Goal: Task Accomplishment & Management: Complete application form

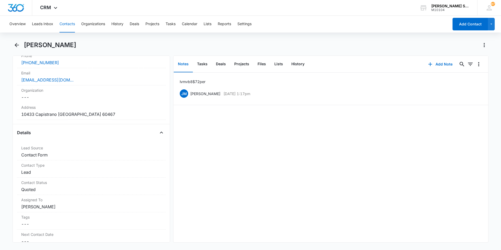
scroll to position [99, 0]
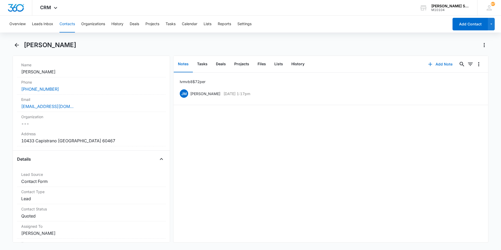
click at [437, 63] on button "Add Note" at bounding box center [440, 64] width 35 height 13
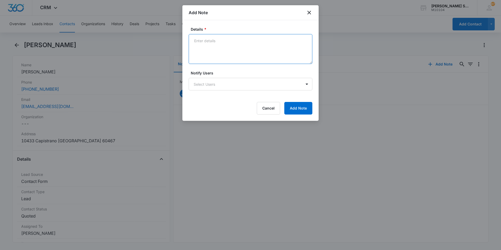
click at [202, 41] on textarea "Details *" at bounding box center [251, 49] width 124 height 30
type textarea "wanted aeration only"
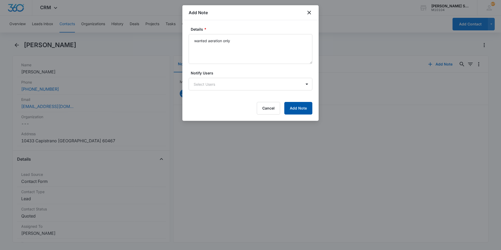
click at [297, 111] on button "Add Note" at bounding box center [298, 108] width 28 height 13
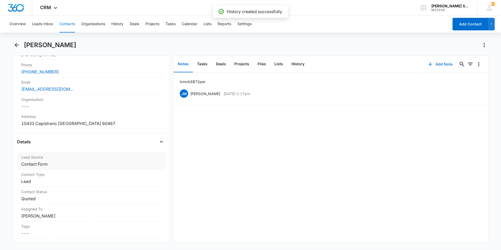
scroll to position [125, 0]
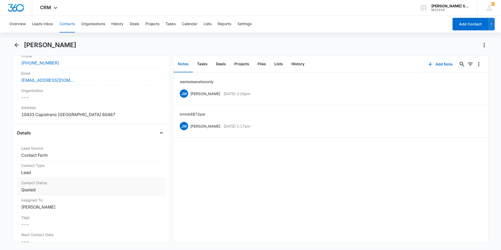
click at [135, 188] on dd "Cancel Save Changes Quoted" at bounding box center [91, 190] width 140 height 6
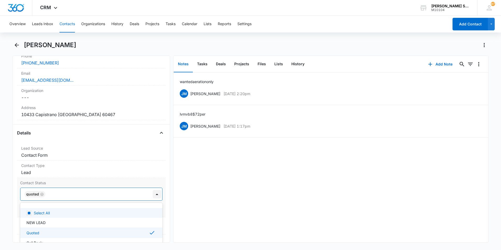
click at [154, 193] on div at bounding box center [157, 194] width 8 height 8
click at [153, 193] on div at bounding box center [157, 194] width 8 height 8
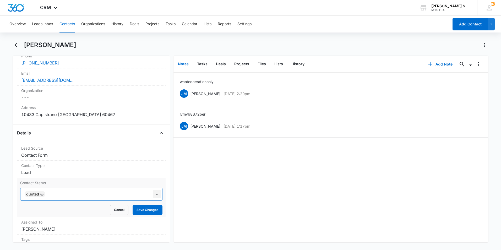
click at [153, 193] on div at bounding box center [157, 194] width 8 height 8
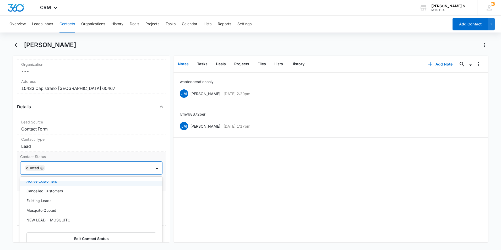
scroll to position [51, 0]
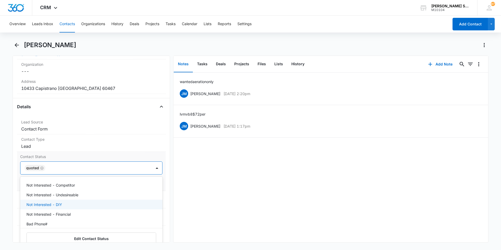
click at [83, 205] on div "Not Interested - DIY" at bounding box center [90, 205] width 129 height 6
click at [246, 185] on div "wanted aeration only [PERSON_NAME] [DATE] 2:20pm Delete Edit lvm vb8 $72 per [P…" at bounding box center [330, 158] width 315 height 170
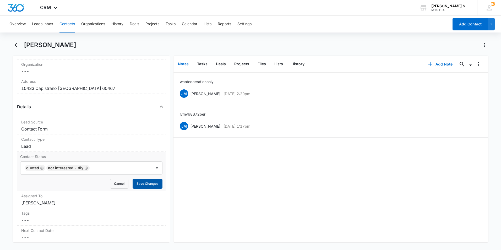
click at [153, 183] on button "Save Changes" at bounding box center [148, 184] width 30 height 10
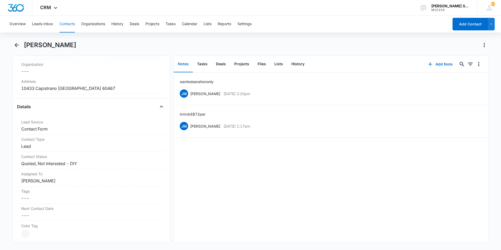
click at [65, 25] on button "Contacts" at bounding box center [66, 24] width 15 height 17
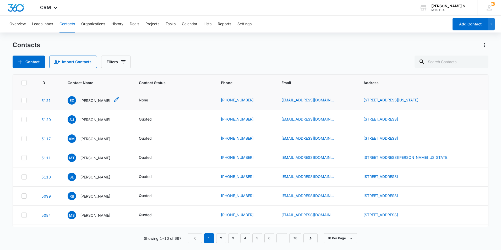
click at [89, 101] on p "[PERSON_NAME]" at bounding box center [95, 101] width 30 height 6
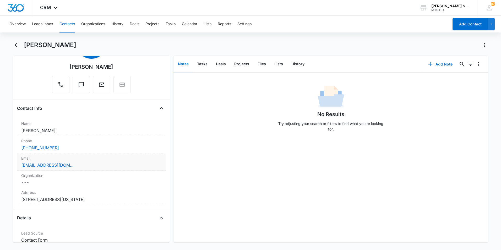
scroll to position [105, 0]
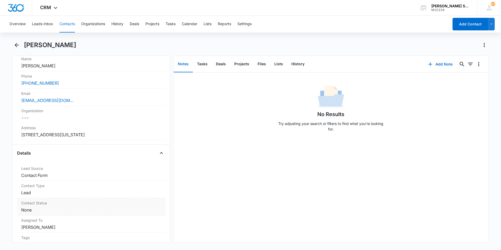
click at [146, 208] on dd "Cancel Save Changes None" at bounding box center [91, 210] width 140 height 6
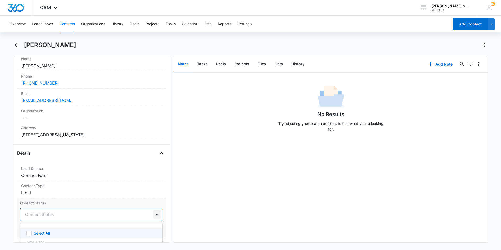
click at [153, 212] on div at bounding box center [157, 214] width 8 height 8
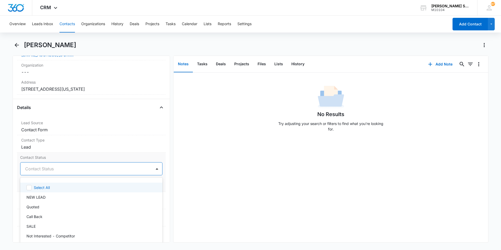
scroll to position [157, 0]
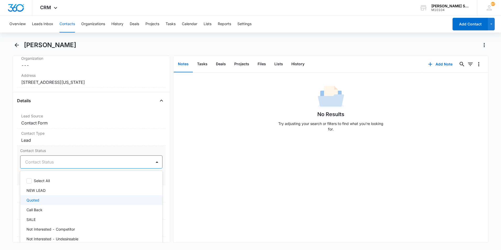
click at [60, 201] on div "Quoted" at bounding box center [90, 200] width 129 height 6
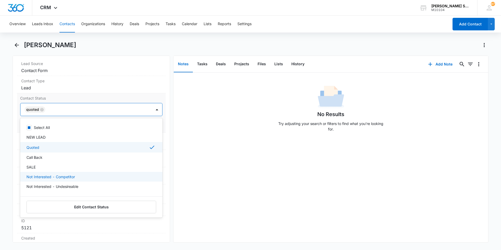
scroll to position [0, 0]
click at [211, 159] on div "No Results Try adjusting your search or filters to find what you’re looking for." at bounding box center [330, 158] width 315 height 170
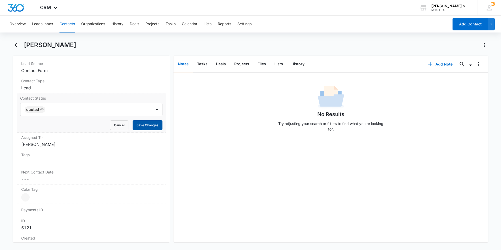
click at [135, 126] on button "Save Changes" at bounding box center [148, 125] width 30 height 10
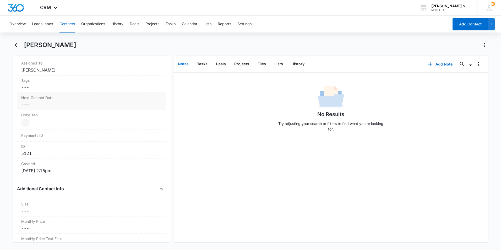
scroll to position [288, 0]
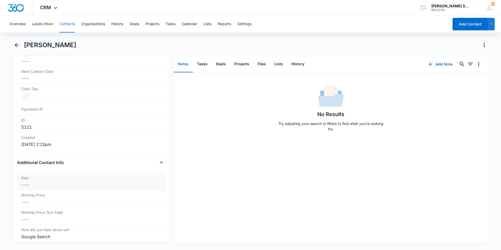
click at [123, 181] on div "Size Cancel Save Changes ---" at bounding box center [91, 181] width 149 height 17
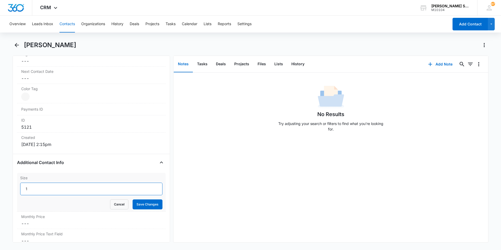
click at [151, 186] on input "1" at bounding box center [91, 189] width 142 height 13
click at [151, 186] on input "2" at bounding box center [91, 189] width 142 height 13
click at [151, 186] on input "3" at bounding box center [91, 189] width 142 height 13
type input "4"
click at [151, 186] on input "4" at bounding box center [91, 189] width 142 height 13
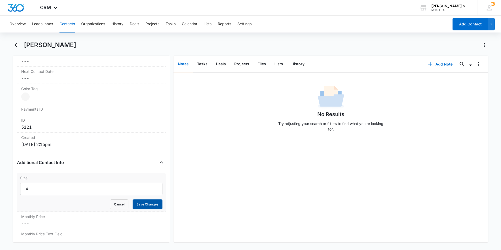
click at [144, 203] on button "Save Changes" at bounding box center [148, 204] width 30 height 10
click at [40, 202] on dd "Cancel Save Changes ---" at bounding box center [91, 202] width 140 height 6
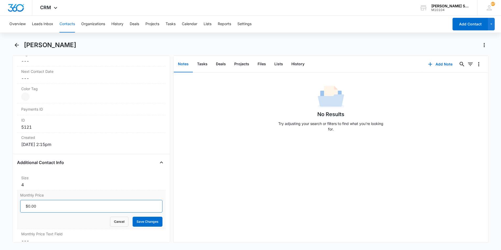
click at [36, 204] on input "Monthly Price" at bounding box center [91, 206] width 142 height 13
type input "$54.00"
click at [148, 223] on button "Save Changes" at bounding box center [148, 222] width 30 height 10
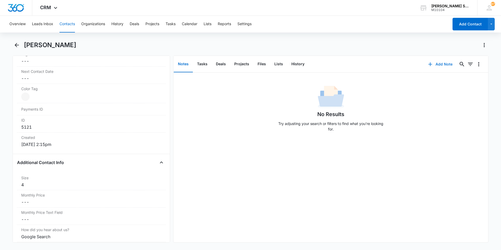
click at [441, 65] on button "Add Note" at bounding box center [440, 64] width 35 height 13
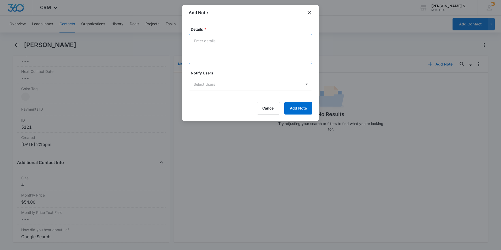
click at [223, 44] on textarea "Details *" at bounding box center [251, 49] width 124 height 30
type textarea "lvm vb9 $72"
click at [296, 106] on button "Add Note" at bounding box center [298, 108] width 28 height 13
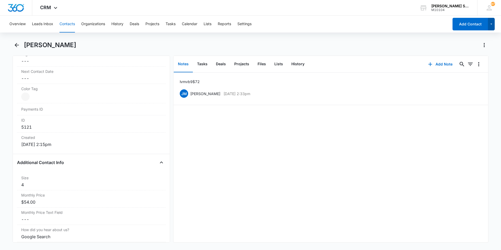
click at [490, 25] on icon "button" at bounding box center [491, 24] width 4 height 6
click at [460, 40] on div "Add Lead" at bounding box center [466, 41] width 30 height 4
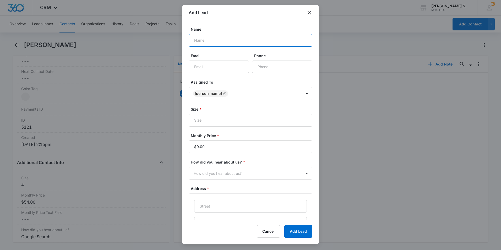
click at [207, 39] on input "Name" at bounding box center [251, 40] width 124 height 13
type input "[PERSON_NAME]"
click at [199, 68] on input "Email" at bounding box center [219, 67] width 60 height 13
type input "[EMAIL_ADDRESS],net"
click at [261, 68] on input "Phone" at bounding box center [282, 67] width 60 height 13
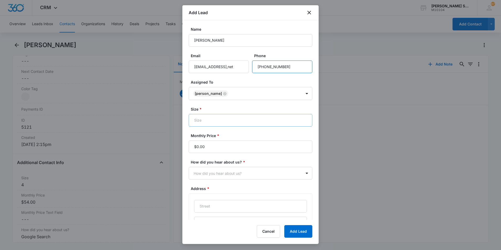
type input "[PHONE_NUMBER]"
click at [213, 122] on input "Size *" at bounding box center [251, 120] width 124 height 13
click at [301, 117] on input "1" at bounding box center [251, 120] width 124 height 13
click at [301, 117] on input "2" at bounding box center [251, 120] width 124 height 13
click at [301, 117] on input "3" at bounding box center [251, 120] width 124 height 13
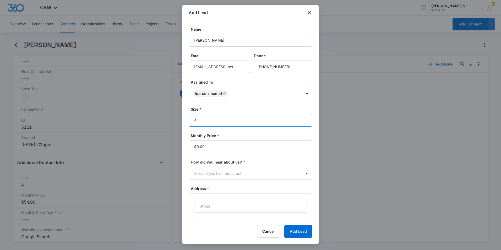
click at [301, 117] on input "4" at bounding box center [251, 120] width 124 height 13
click at [301, 117] on input "5" at bounding box center [251, 120] width 124 height 13
click at [301, 117] on input "6" at bounding box center [251, 120] width 124 height 13
click at [301, 117] on input "7" at bounding box center [251, 120] width 124 height 13
type input "8"
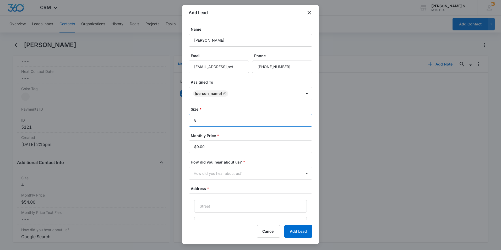
click at [301, 117] on input "8" at bounding box center [251, 120] width 124 height 13
click at [211, 145] on input "Monthly Price *" at bounding box center [251, 146] width 124 height 13
type input "$57.60"
type input "7"
click at [299, 123] on input "7" at bounding box center [251, 120] width 124 height 13
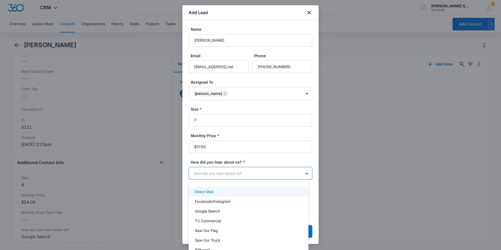
click at [213, 175] on body "CRM Apps Reputation Websites Forms CRM Email Social Content Ads Intelligence Fi…" at bounding box center [250, 125] width 501 height 250
click at [221, 211] on div "Google Search" at bounding box center [248, 211] width 106 height 6
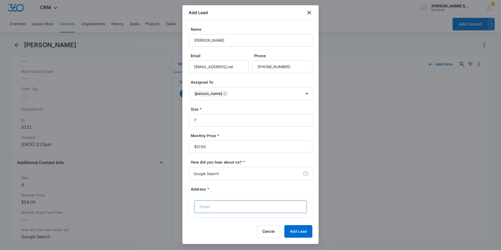
click at [207, 206] on input "text" at bounding box center [250, 206] width 113 height 13
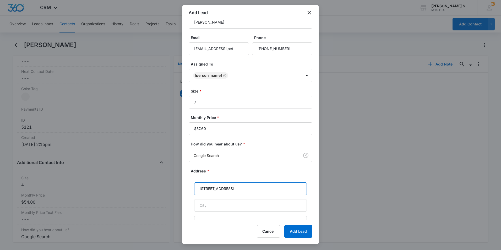
scroll to position [26, 0]
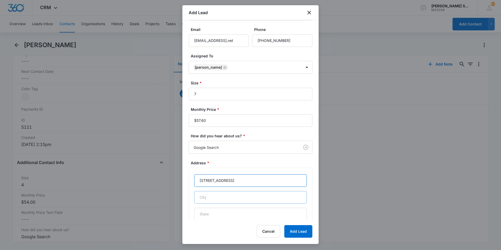
type input "[STREET_ADDRESS]"
click at [220, 196] on input "text" at bounding box center [250, 197] width 113 height 13
type input "Bloomingdale"
click at [212, 213] on input "text" at bounding box center [250, 214] width 113 height 13
type input "IL"
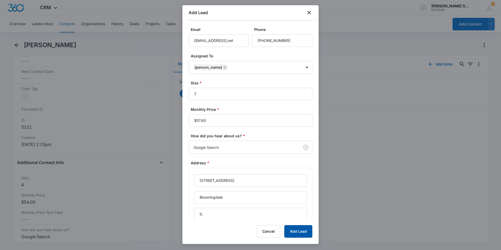
click at [299, 231] on button "Add Lead" at bounding box center [298, 231] width 28 height 13
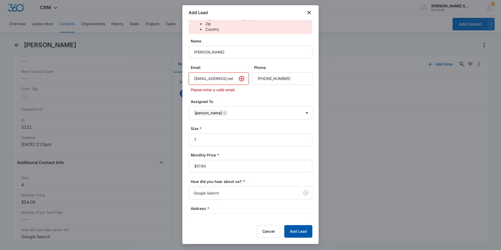
scroll to position [64, 0]
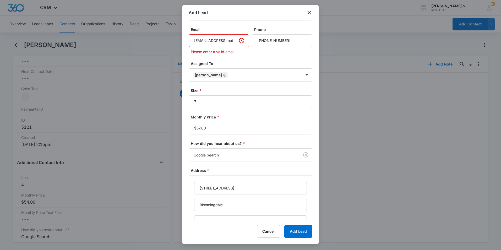
click at [222, 41] on input "[EMAIL_ADDRESS],net" at bounding box center [219, 40] width 60 height 13
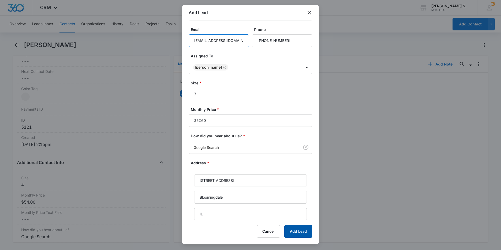
type input "[EMAIL_ADDRESS][DOMAIN_NAME]"
click at [301, 229] on button "Add Lead" at bounding box center [298, 231] width 28 height 13
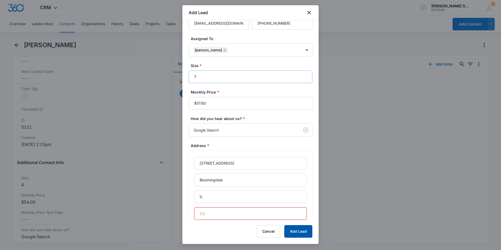
scroll to position [85, 0]
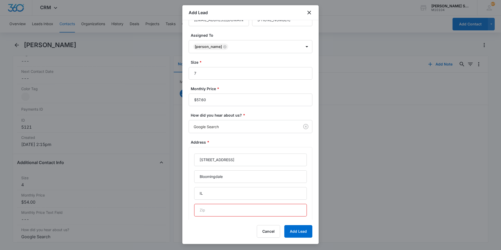
click at [216, 213] on input "text" at bounding box center [250, 210] width 113 height 13
type input "60561"
click at [305, 230] on button "Add Lead" at bounding box center [298, 231] width 28 height 13
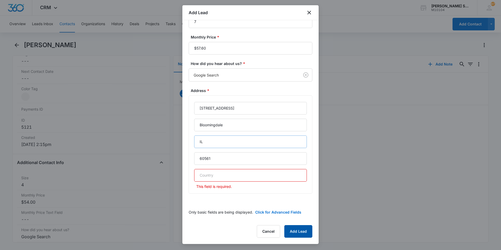
scroll to position [132, 0]
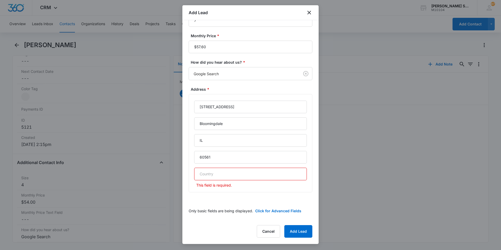
click at [210, 173] on input "text" at bounding box center [250, 174] width 113 height 13
type input "[GEOGRAPHIC_DATA]"
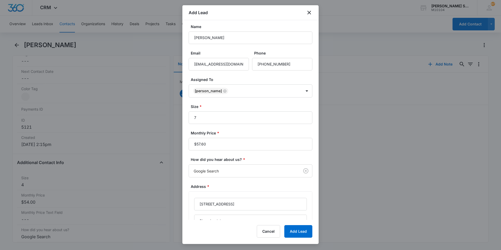
scroll to position [6, 0]
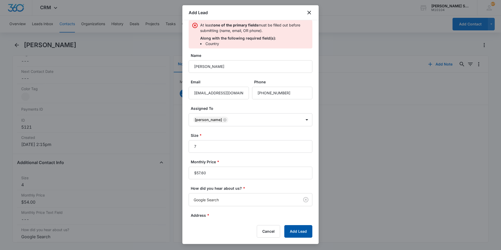
click at [293, 228] on button "Add Lead" at bounding box center [298, 231] width 28 height 13
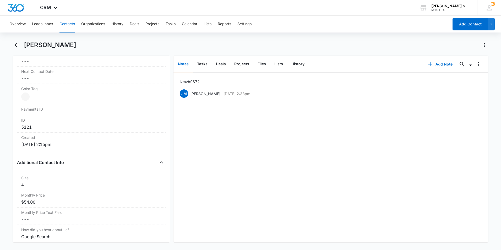
click at [69, 25] on button "Contacts" at bounding box center [66, 24] width 15 height 17
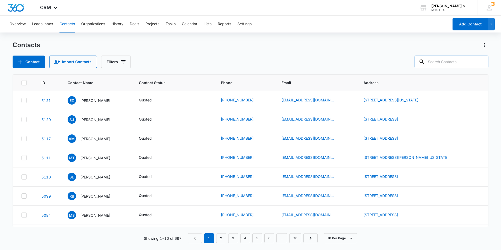
click at [431, 64] on input "text" at bounding box center [451, 62] width 74 height 13
type input "carmelia"
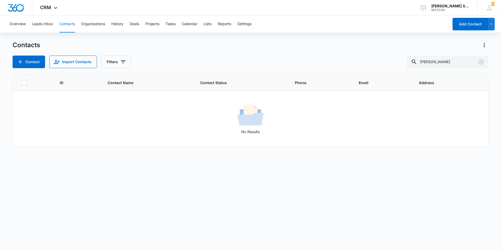
click at [321, 60] on div "Contact Import Contacts Filters carmelia" at bounding box center [251, 62] width 476 height 13
click at [480, 60] on icon "Clear" at bounding box center [481, 62] width 6 height 6
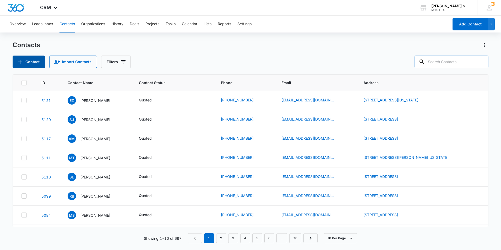
click at [30, 63] on button "Contact" at bounding box center [29, 62] width 32 height 13
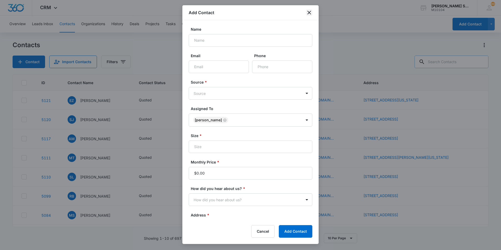
click at [309, 14] on icon "close" at bounding box center [309, 12] width 6 height 6
